Goal: Book appointment/travel/reservation

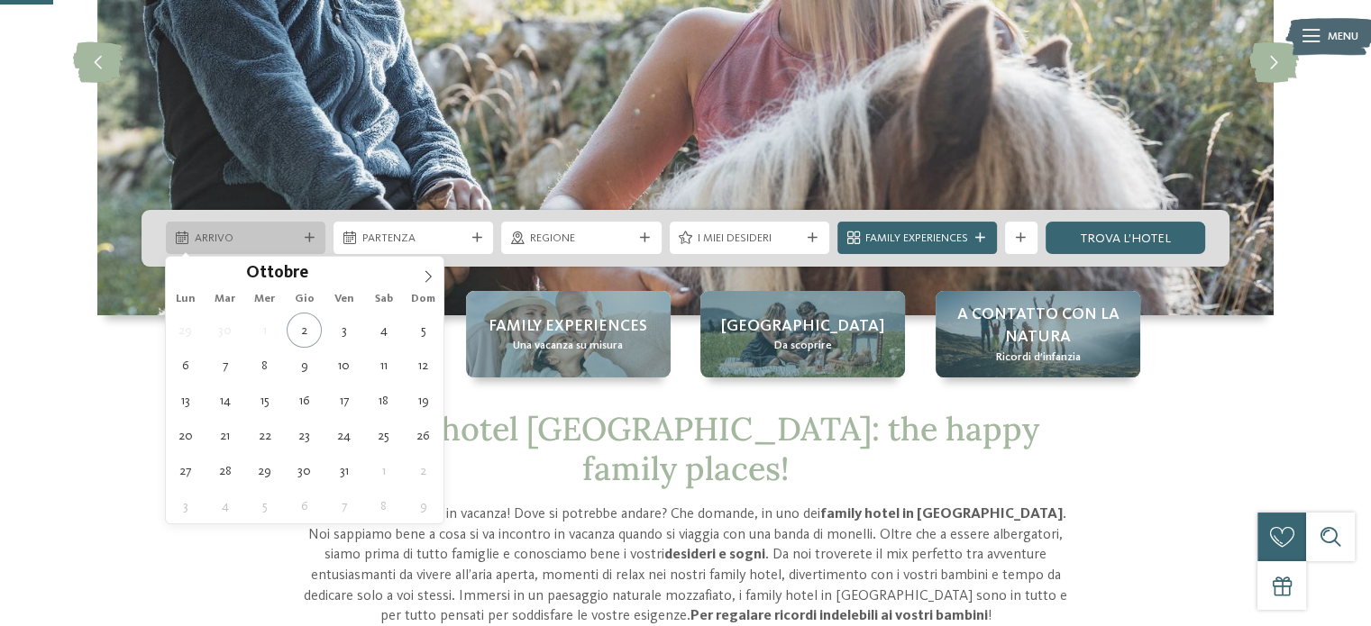
click at [269, 230] on div "Arrivo" at bounding box center [245, 238] width 111 height 17
click at [419, 279] on span at bounding box center [428, 272] width 31 height 31
type div "21.11.2025"
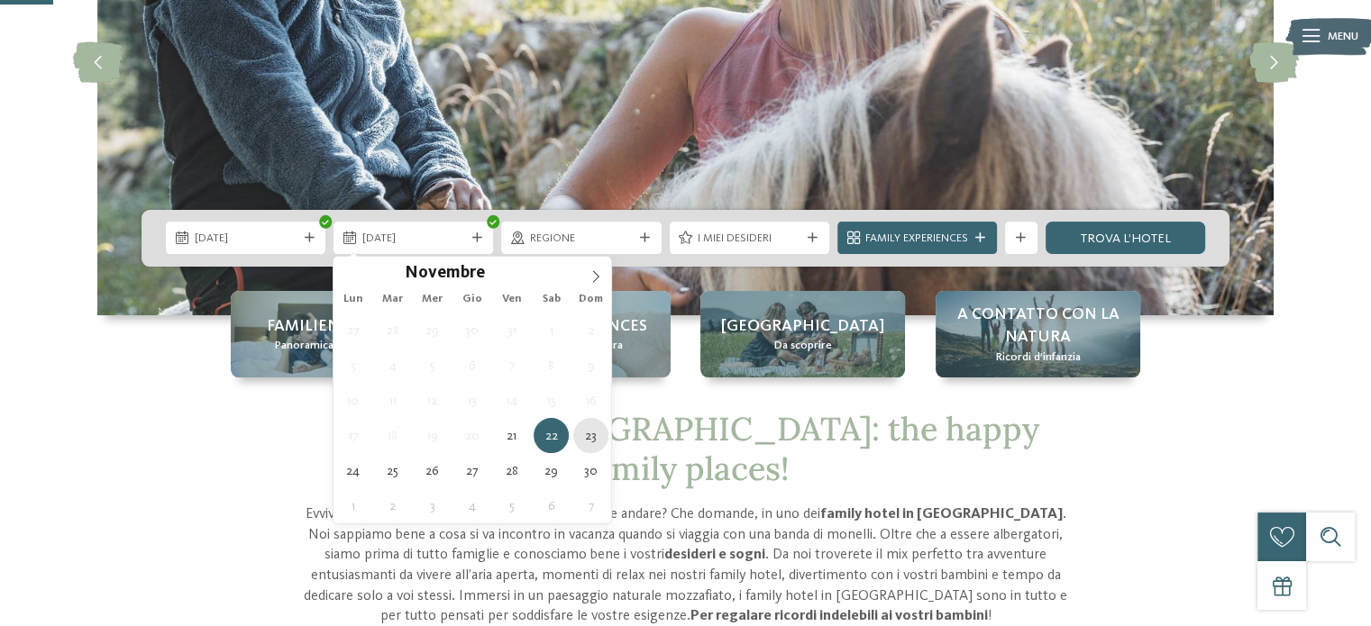
type div "23.11.2025"
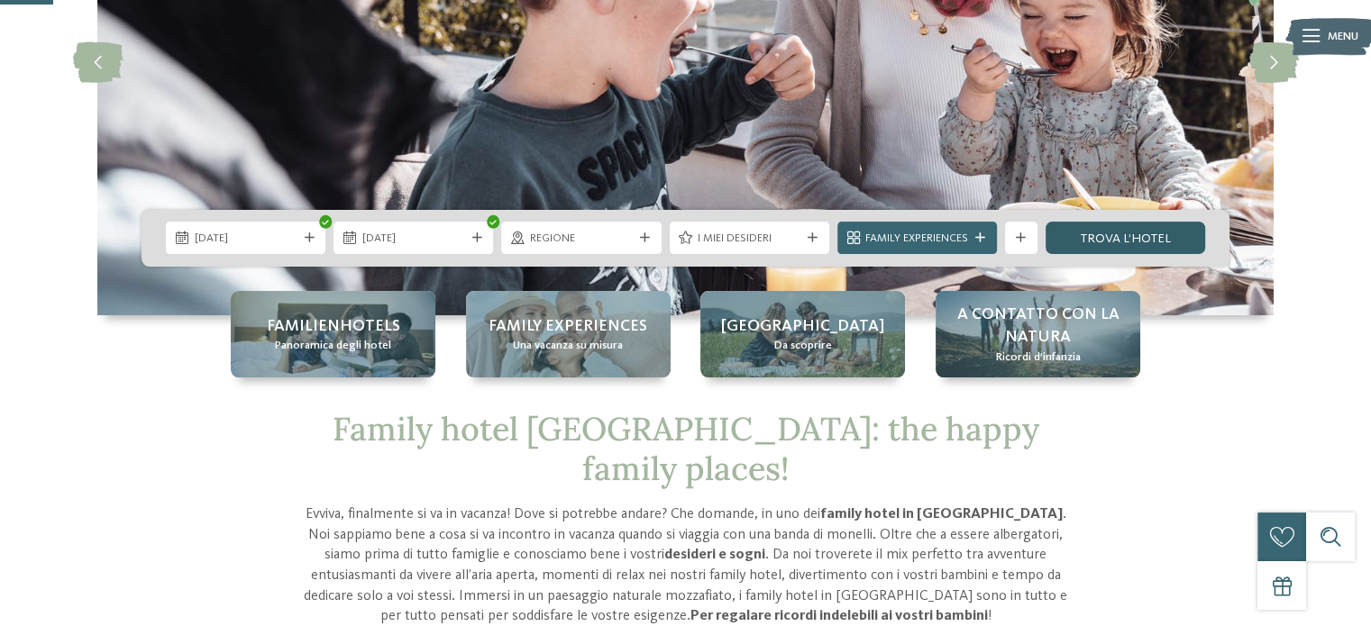
click at [1118, 233] on link "trova l’hotel" at bounding box center [1125, 238] width 160 height 32
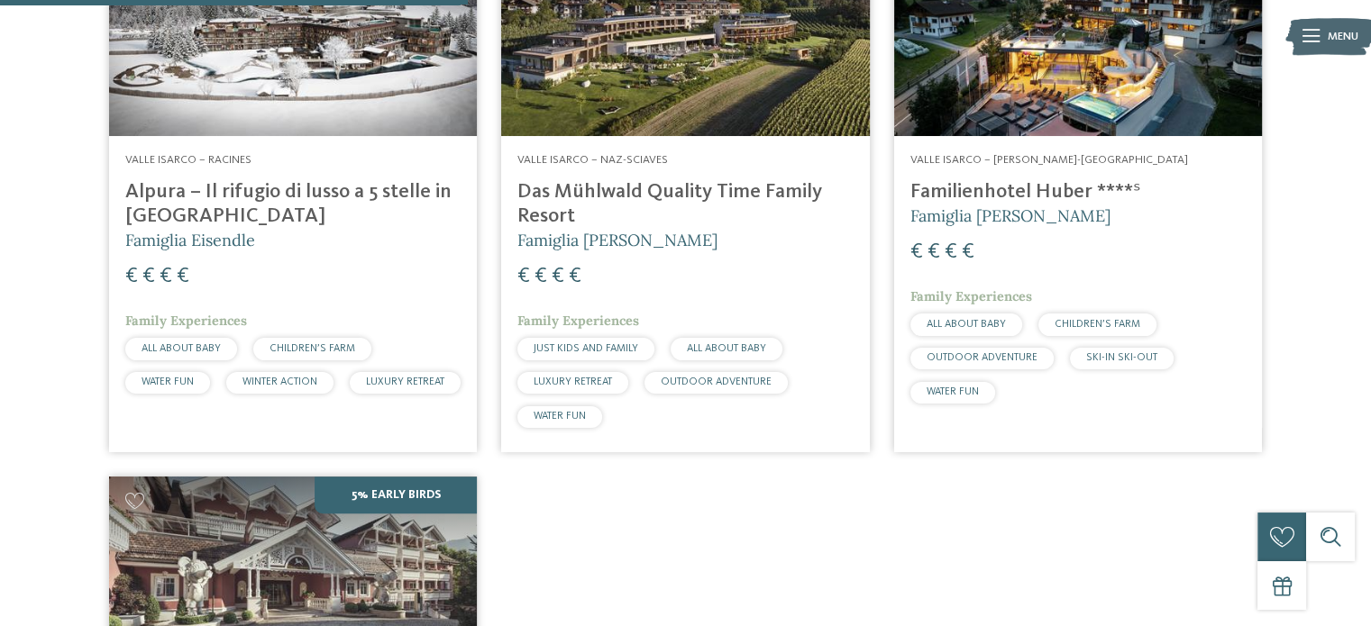
scroll to position [702, 0]
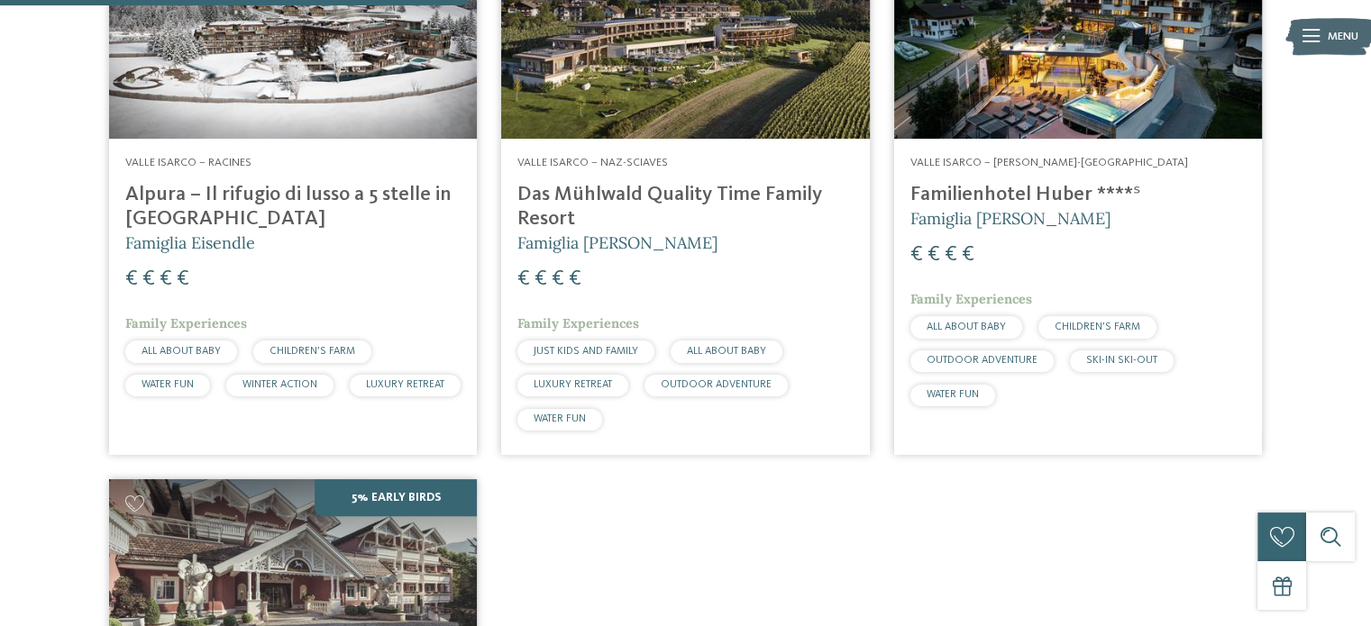
click at [667, 197] on h4 "Das Mühlwald Quality Time Family Resort" at bounding box center [684, 207] width 335 height 49
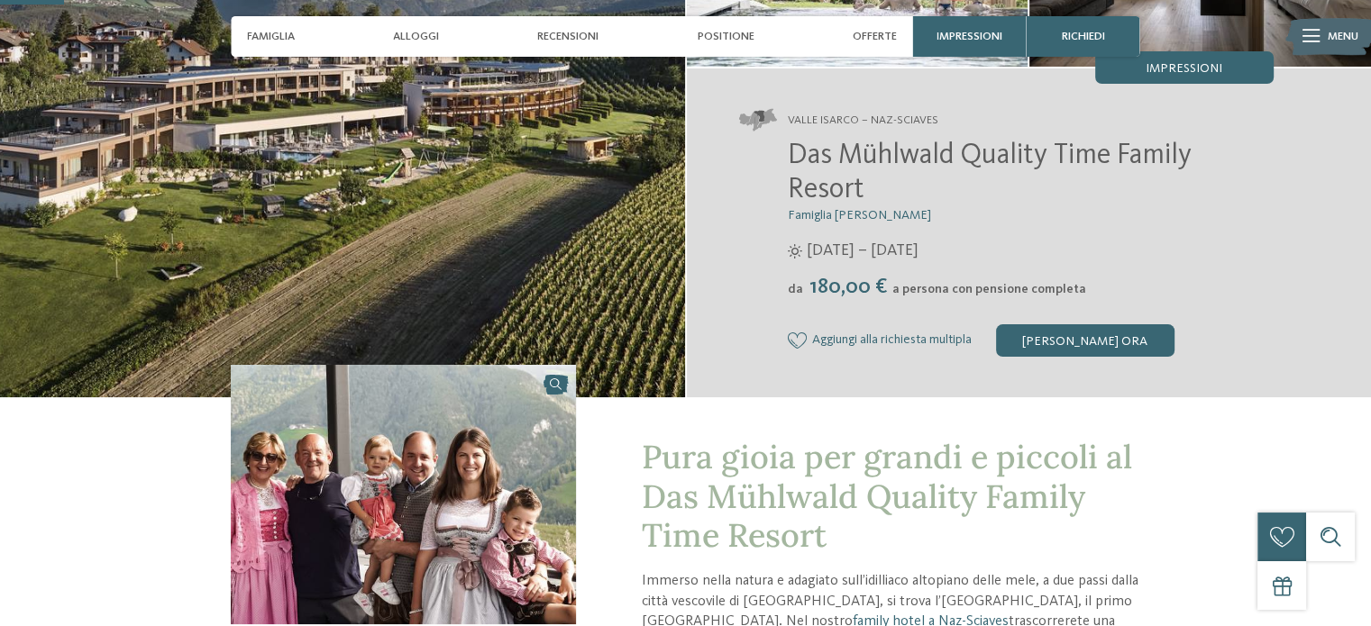
click at [1092, 326] on div "[PERSON_NAME] ora" at bounding box center [1085, 340] width 178 height 32
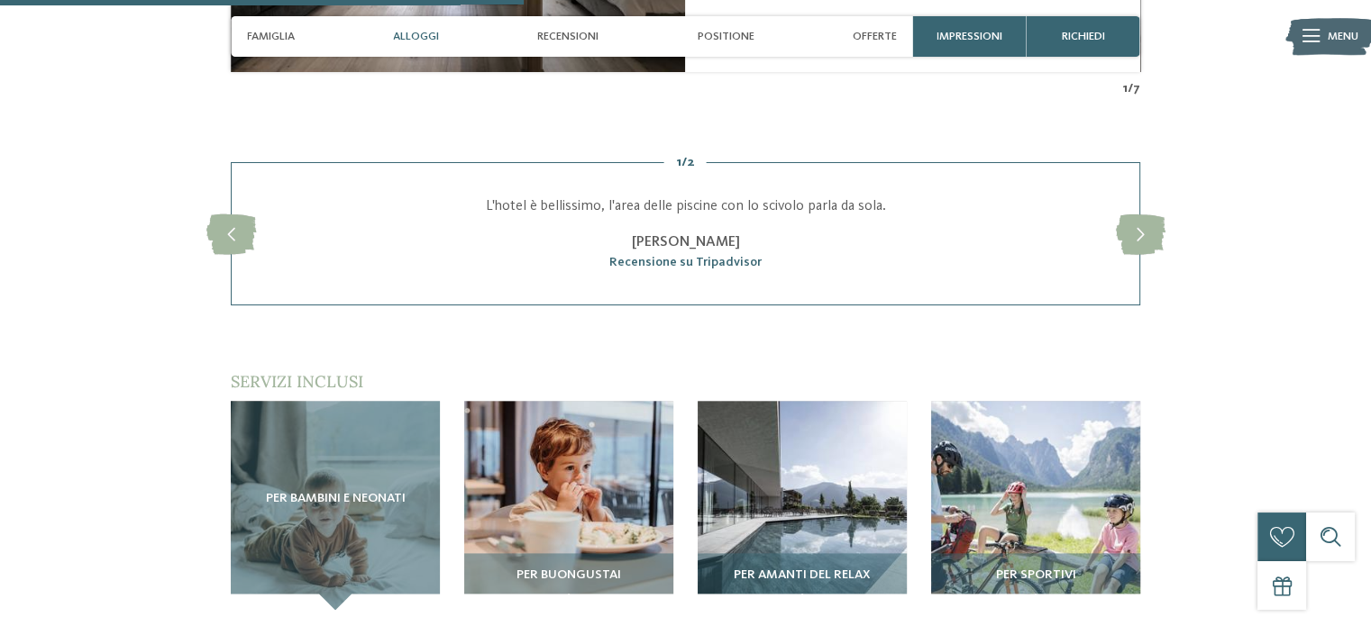
scroll to position [2188, 0]
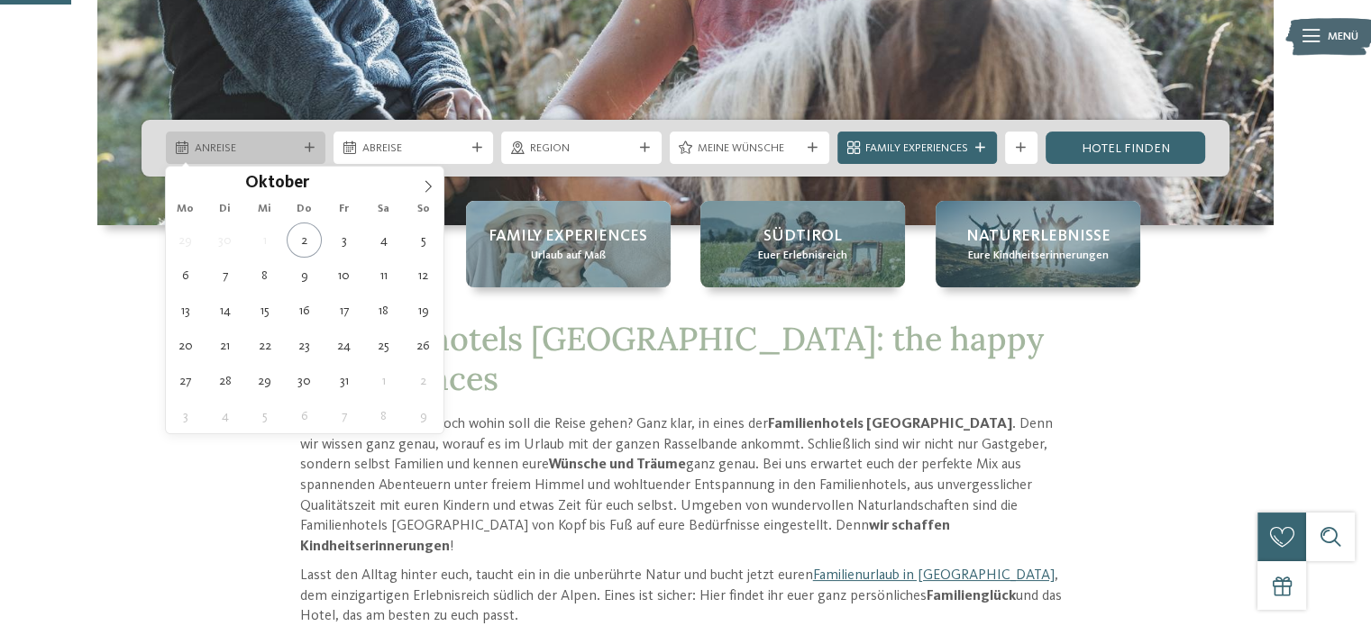
click at [307, 146] on icon at bounding box center [310, 148] width 10 height 10
click at [425, 187] on icon at bounding box center [428, 186] width 13 height 13
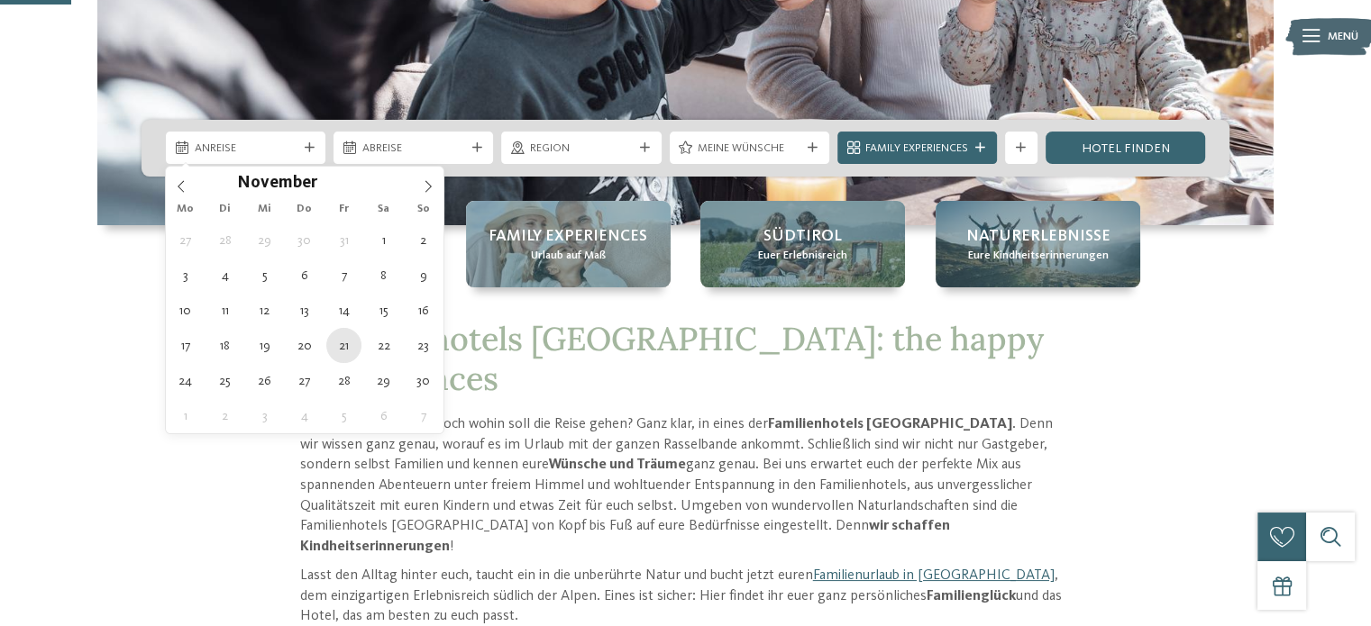
type div "21.11.2025"
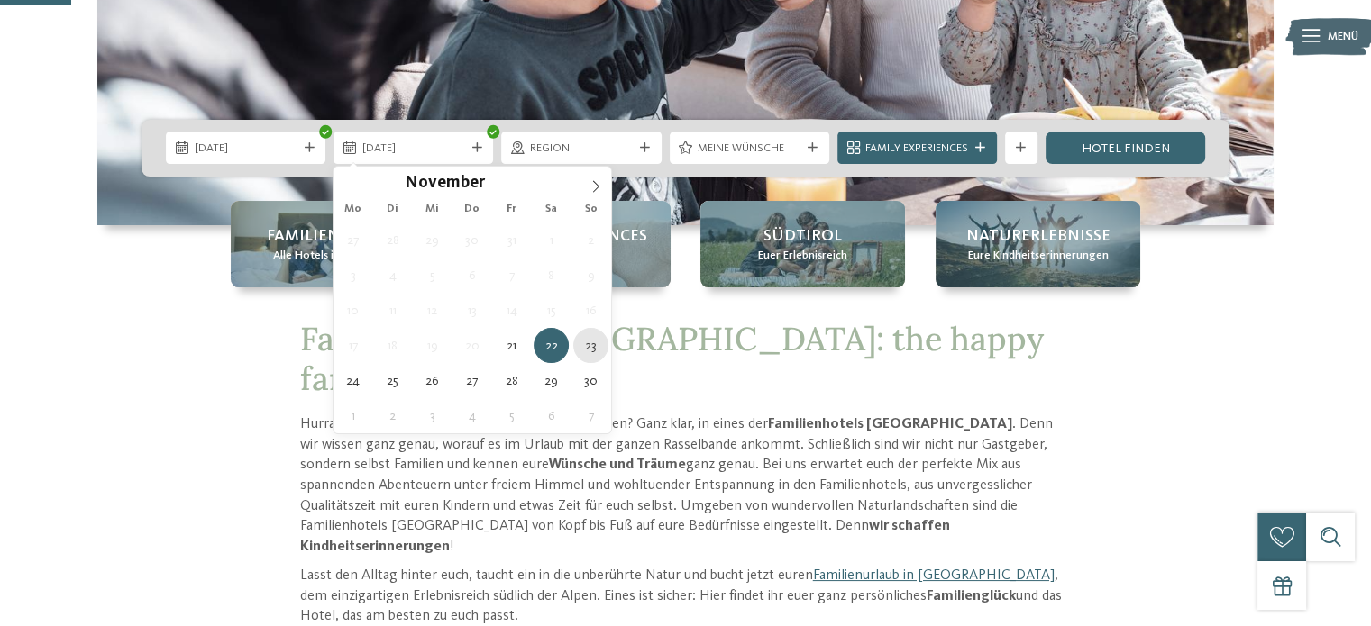
type div "23.11.2025"
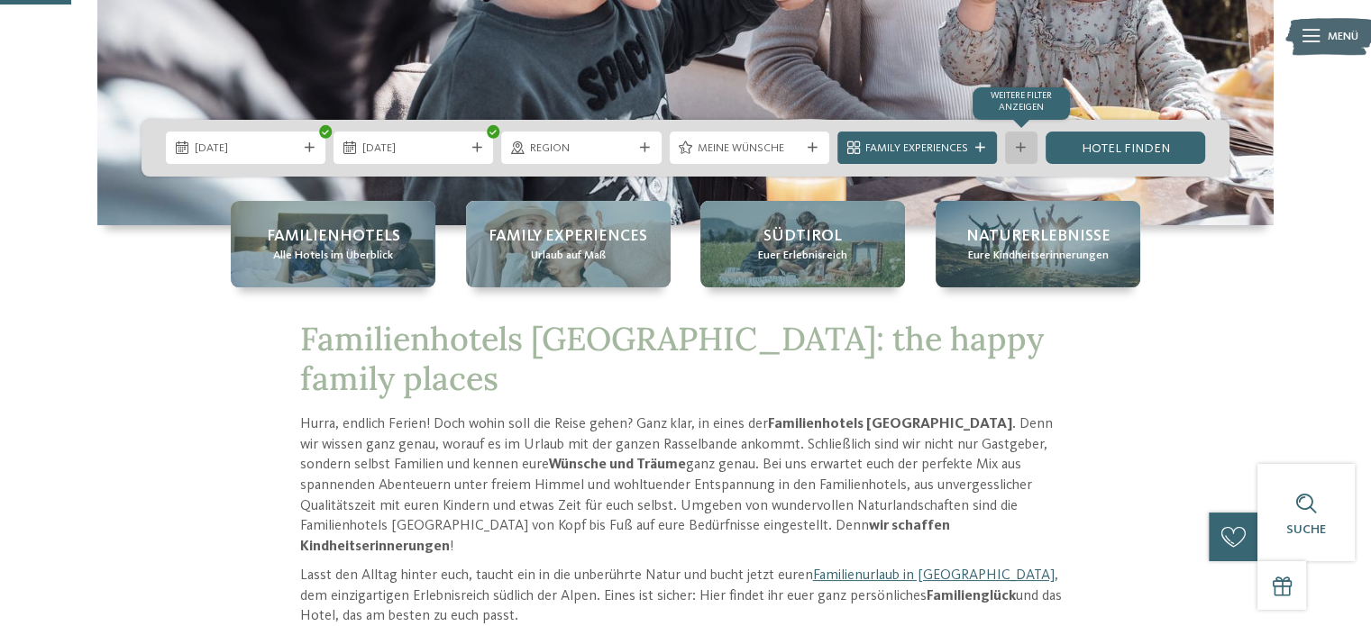
click at [1026, 151] on icon at bounding box center [1021, 148] width 10 height 10
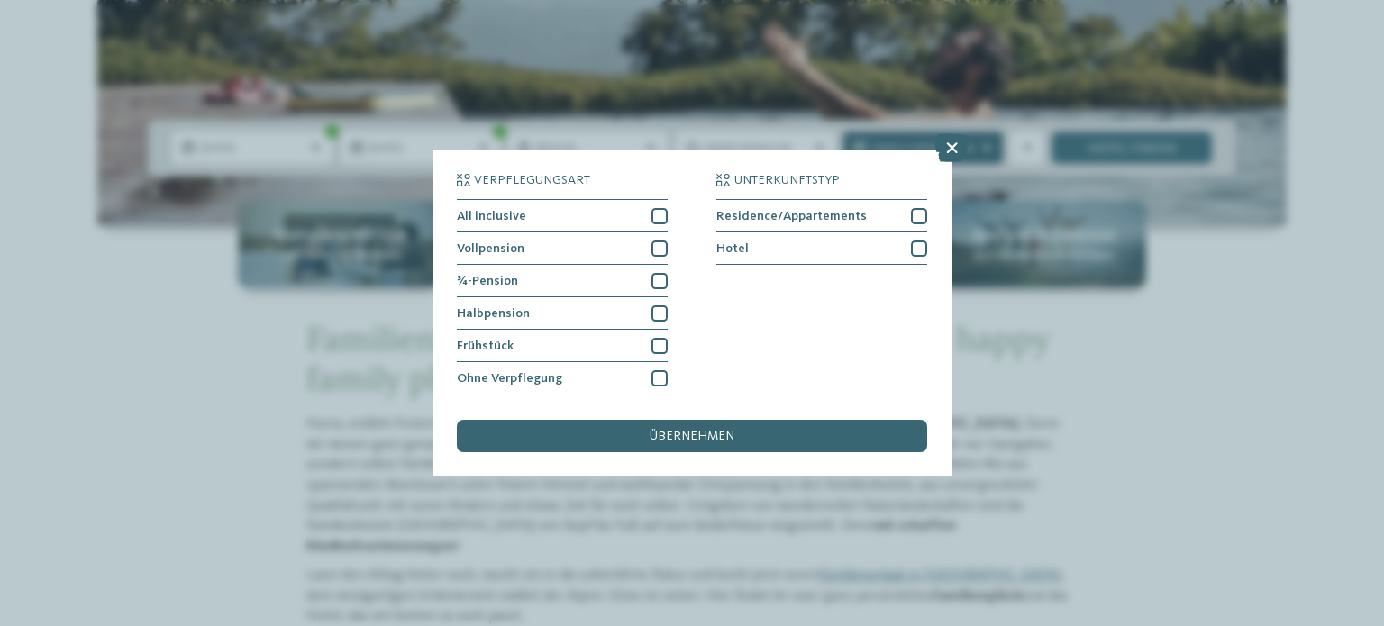
click at [951, 148] on icon at bounding box center [952, 148] width 35 height 29
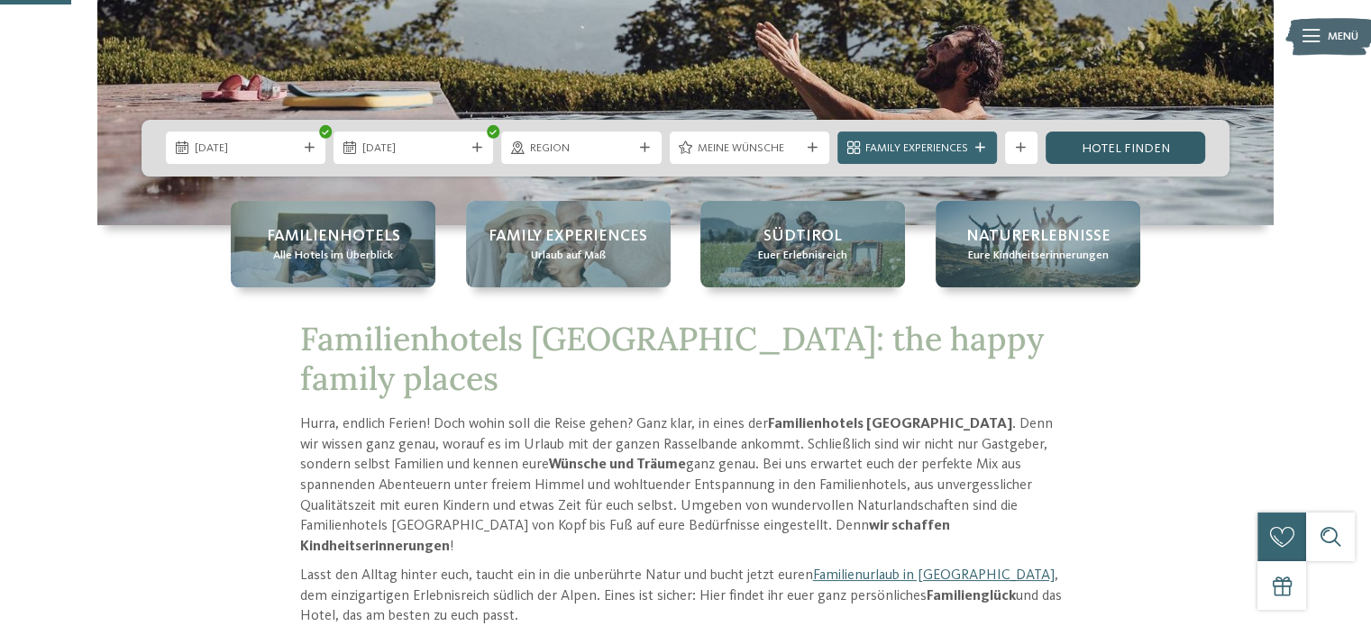
click at [1103, 151] on link "Hotel finden" at bounding box center [1125, 148] width 160 height 32
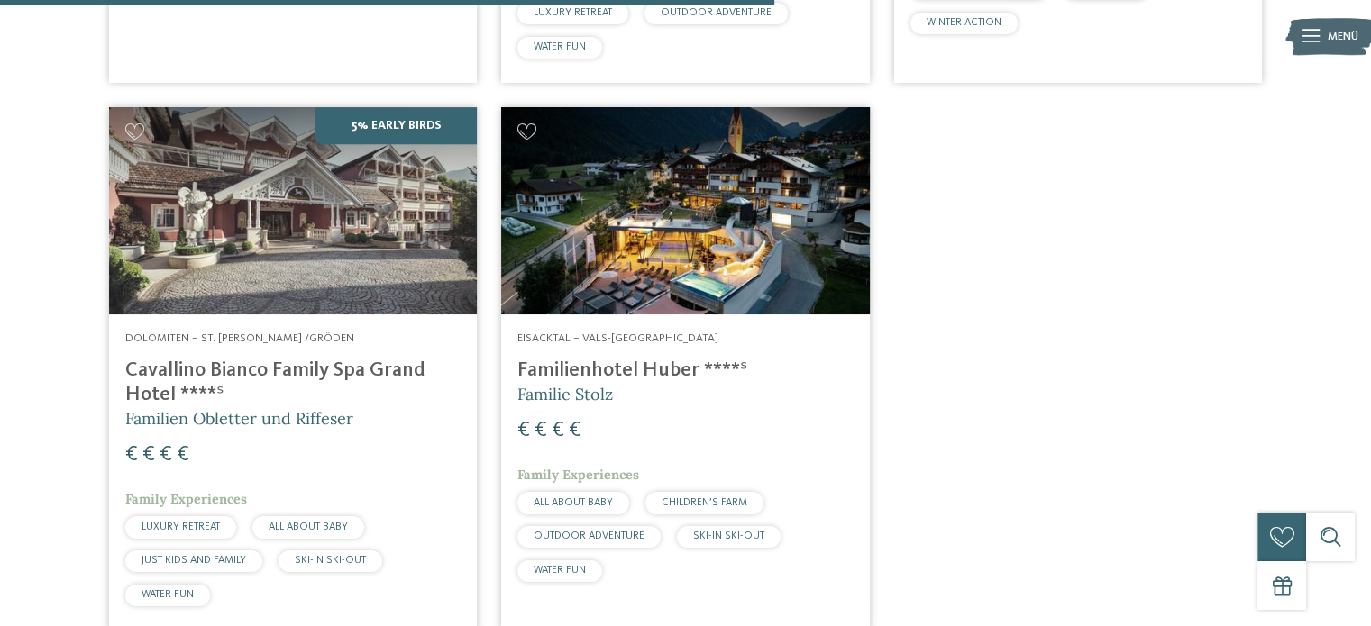
scroll to position [1153, 0]
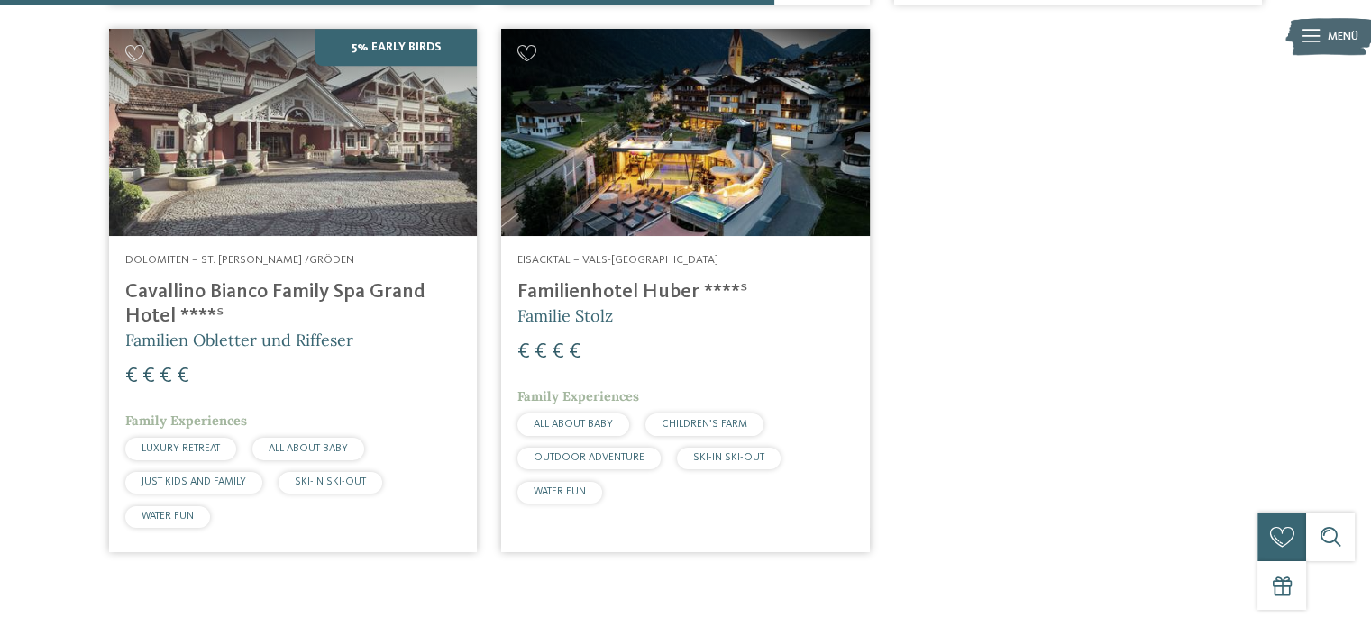
click at [588, 288] on h4 "Familienhotel Huber ****ˢ" at bounding box center [684, 292] width 335 height 24
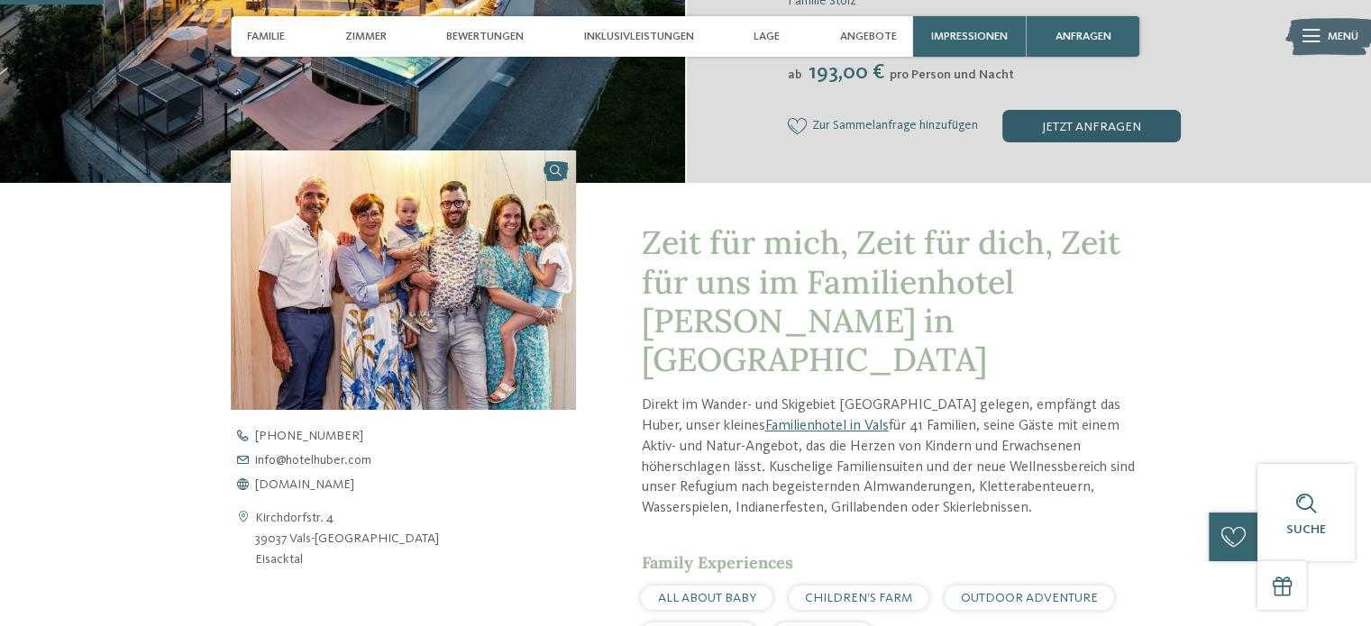
click at [1066, 140] on div "jetzt anfragen" at bounding box center [1091, 126] width 178 height 32
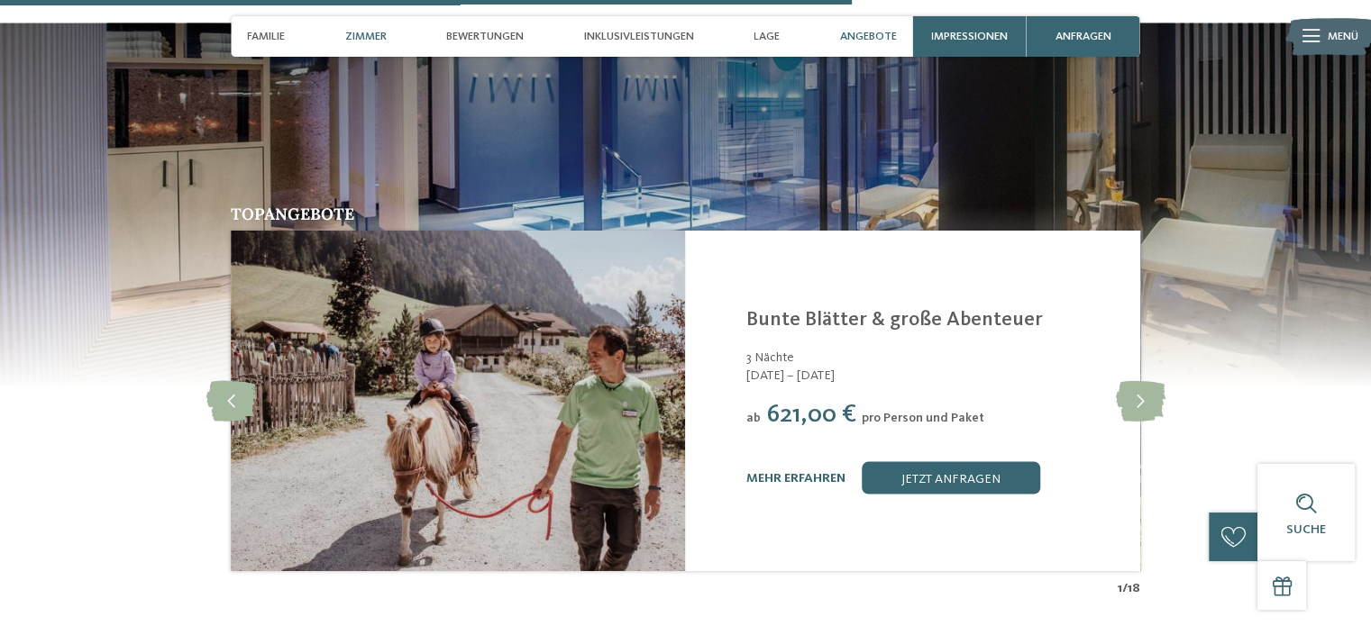
scroll to position [3702, 0]
